Goal: Task Accomplishment & Management: Manage account settings

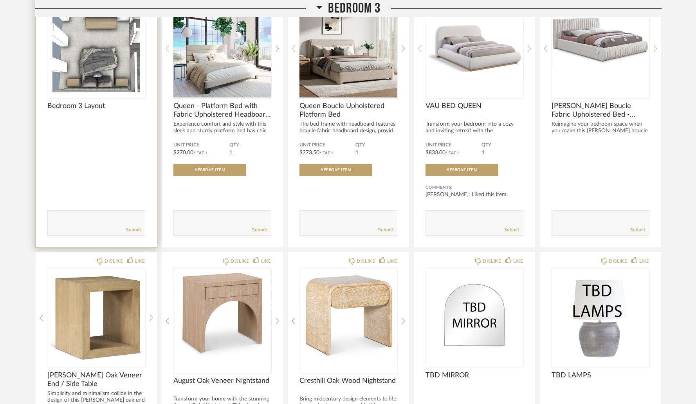
scroll to position [5284, 0]
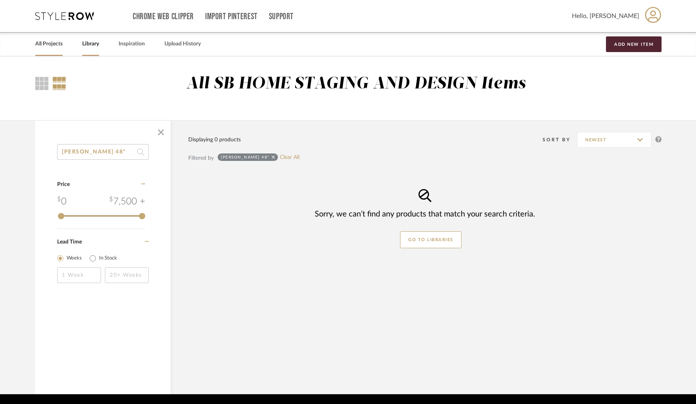
click at [51, 43] on link "All Projects" at bounding box center [48, 44] width 27 height 11
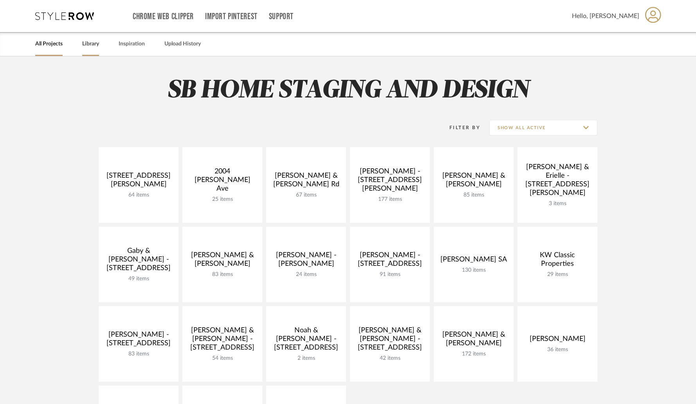
click at [93, 45] on link "Library" at bounding box center [90, 44] width 17 height 11
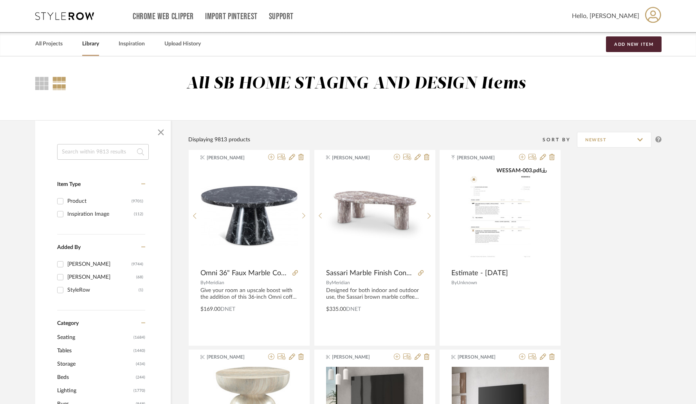
click at [90, 147] on input at bounding box center [103, 152] width 92 height 16
paste input "[PERSON_NAME]"
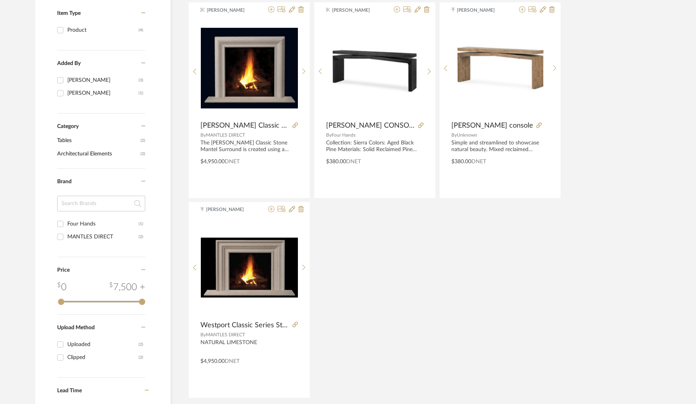
scroll to position [170, 0]
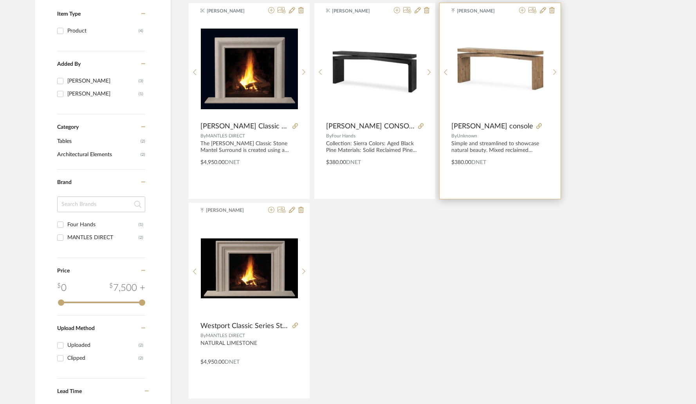
click at [0, 0] on img at bounding box center [0, 0] width 0 height 0
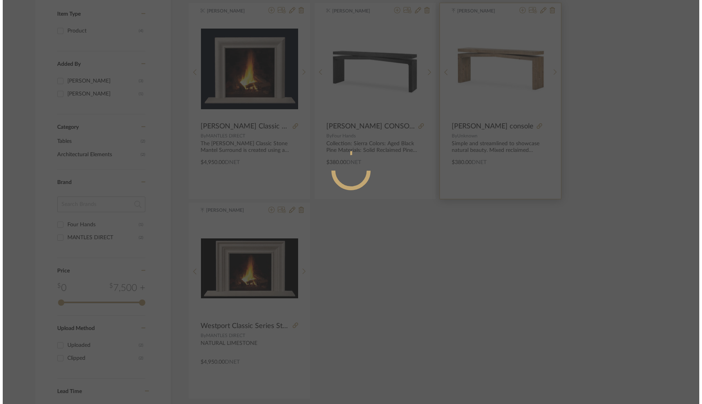
scroll to position [0, 0]
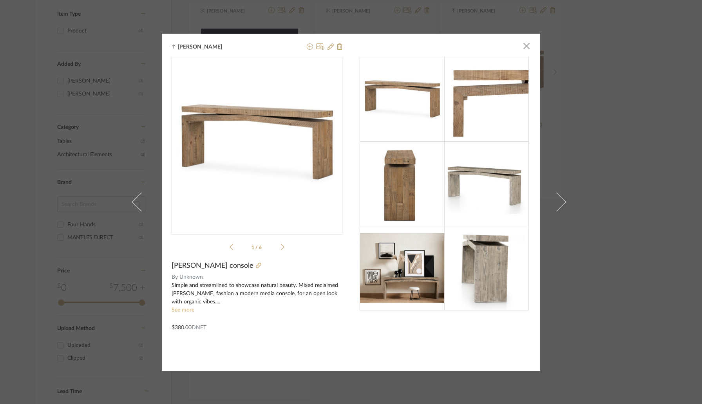
click at [186, 313] on link "See more" at bounding box center [183, 309] width 23 height 5
click at [523, 50] on span "button" at bounding box center [527, 46] width 16 height 16
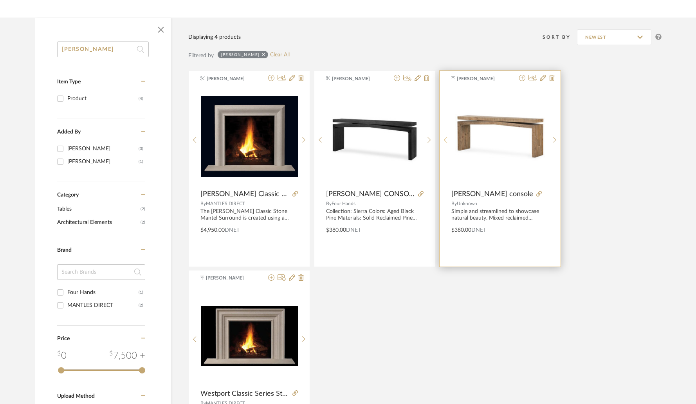
scroll to position [101, 0]
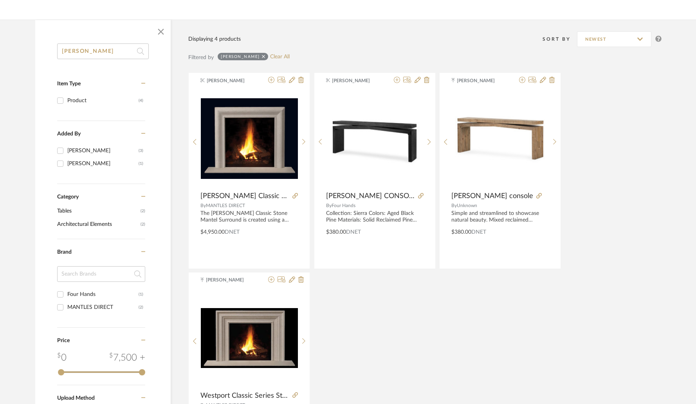
click at [104, 56] on input "[PERSON_NAME]" at bounding box center [103, 51] width 92 height 16
paste input "Tapering"
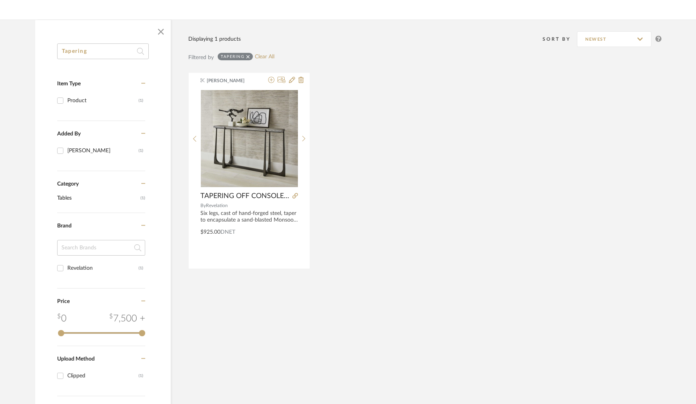
type input "Tapering"
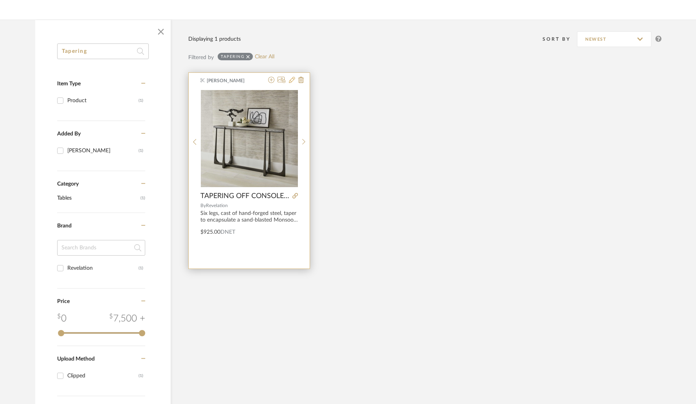
click at [291, 82] on icon at bounding box center [292, 80] width 6 height 6
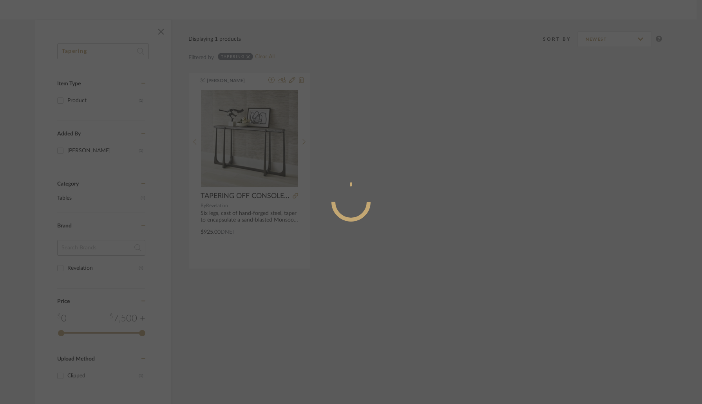
radio input "true"
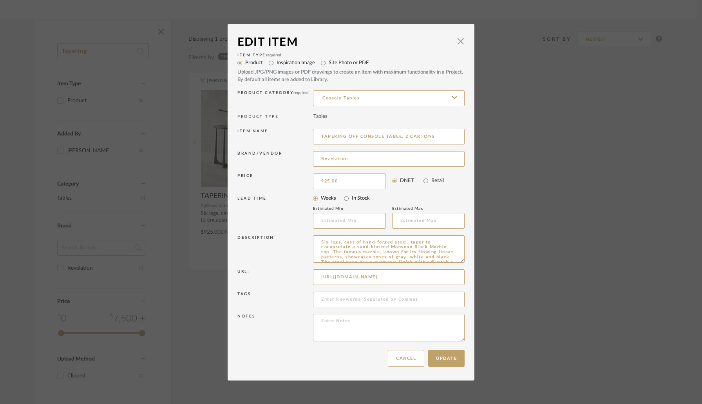
click at [360, 177] on input "925.00" at bounding box center [349, 182] width 73 height 16
type input "$985.00"
click at [280, 226] on div "LEAD TIME" at bounding box center [275, 212] width 76 height 33
click at [451, 359] on button "Update" at bounding box center [446, 358] width 36 height 17
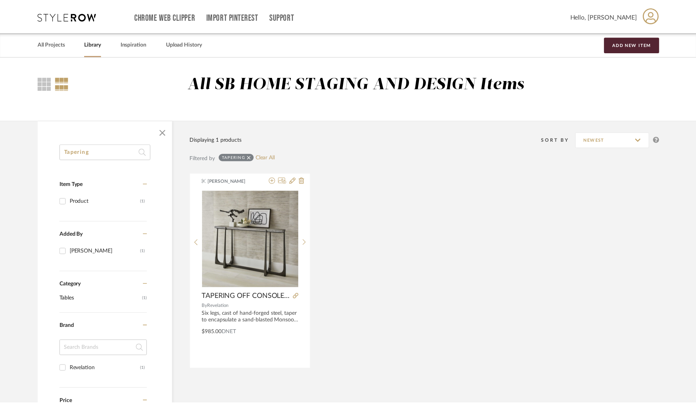
scroll to position [101, 0]
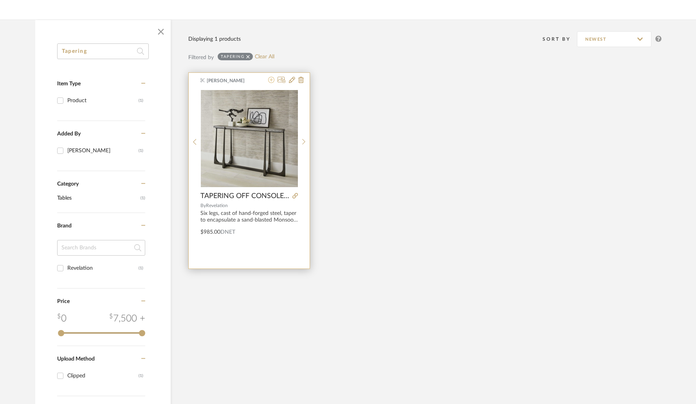
click at [272, 81] on icon at bounding box center [271, 80] width 6 height 6
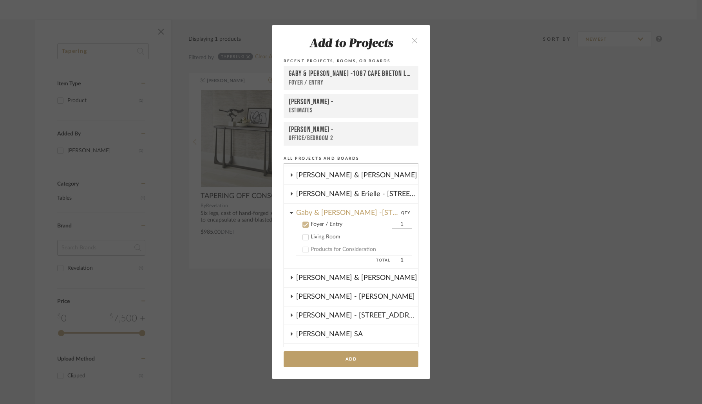
scroll to position [70, 0]
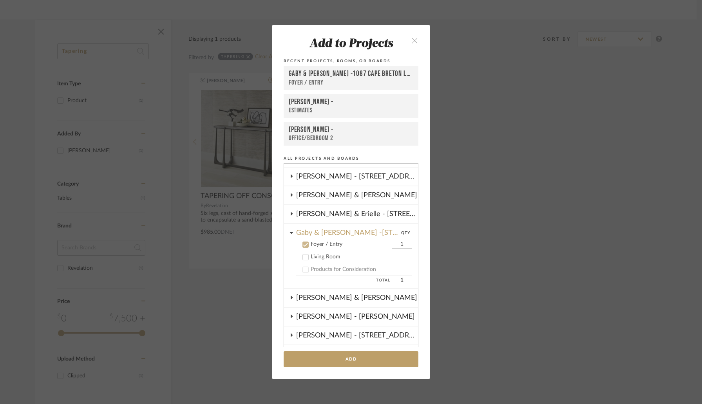
click at [320, 345] on cdk-nested-tree-node "[PERSON_NAME] - [STREET_ADDRESS]" at bounding box center [351, 336] width 134 height 19
click at [322, 362] on button "Add" at bounding box center [351, 359] width 135 height 16
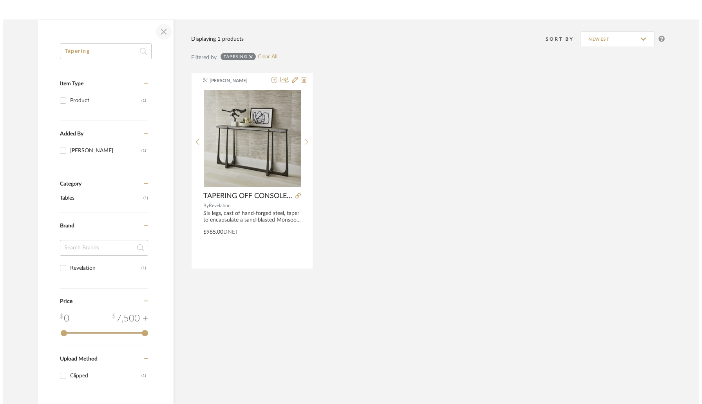
scroll to position [0, 0]
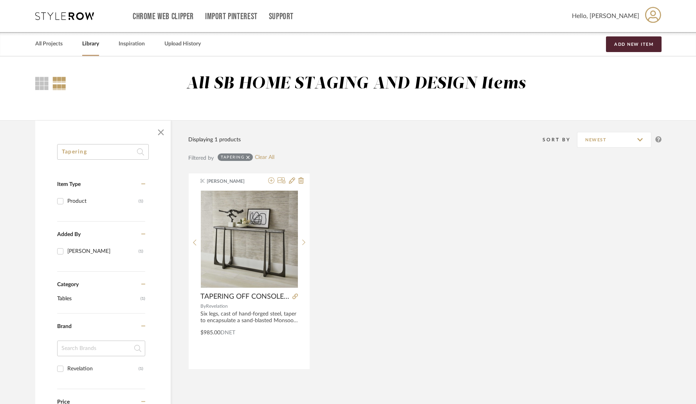
click at [116, 154] on input "Tapering" at bounding box center [103, 152] width 92 height 16
paste input "Cresthill Oak"
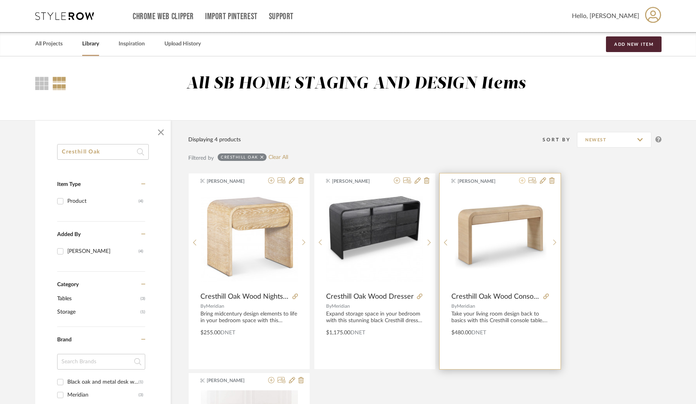
type input "Cresthill Oak"
click at [522, 181] on icon at bounding box center [522, 180] width 6 height 6
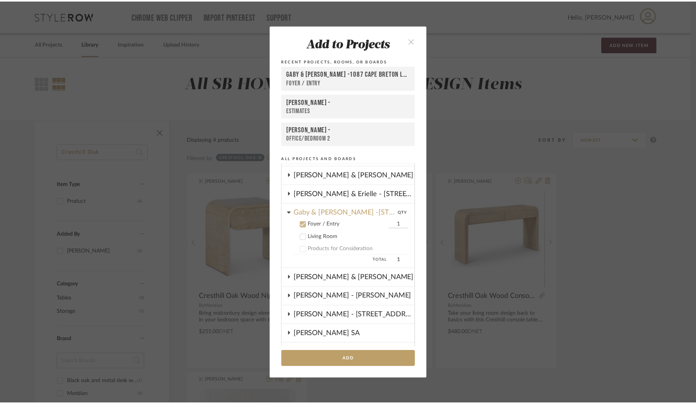
scroll to position [86, 0]
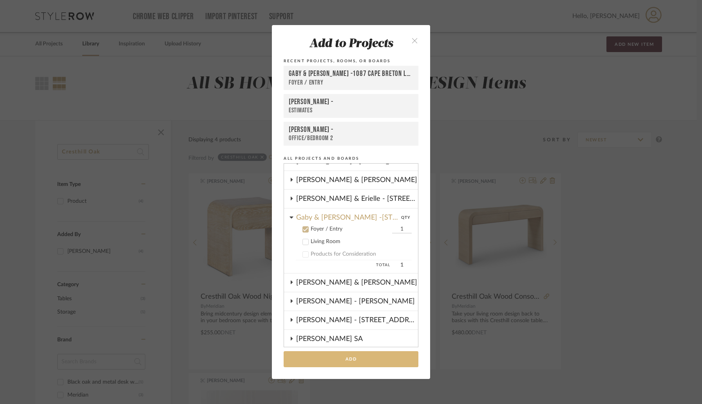
click at [350, 359] on button "Add" at bounding box center [351, 359] width 135 height 16
